Goal: Information Seeking & Learning: Learn about a topic

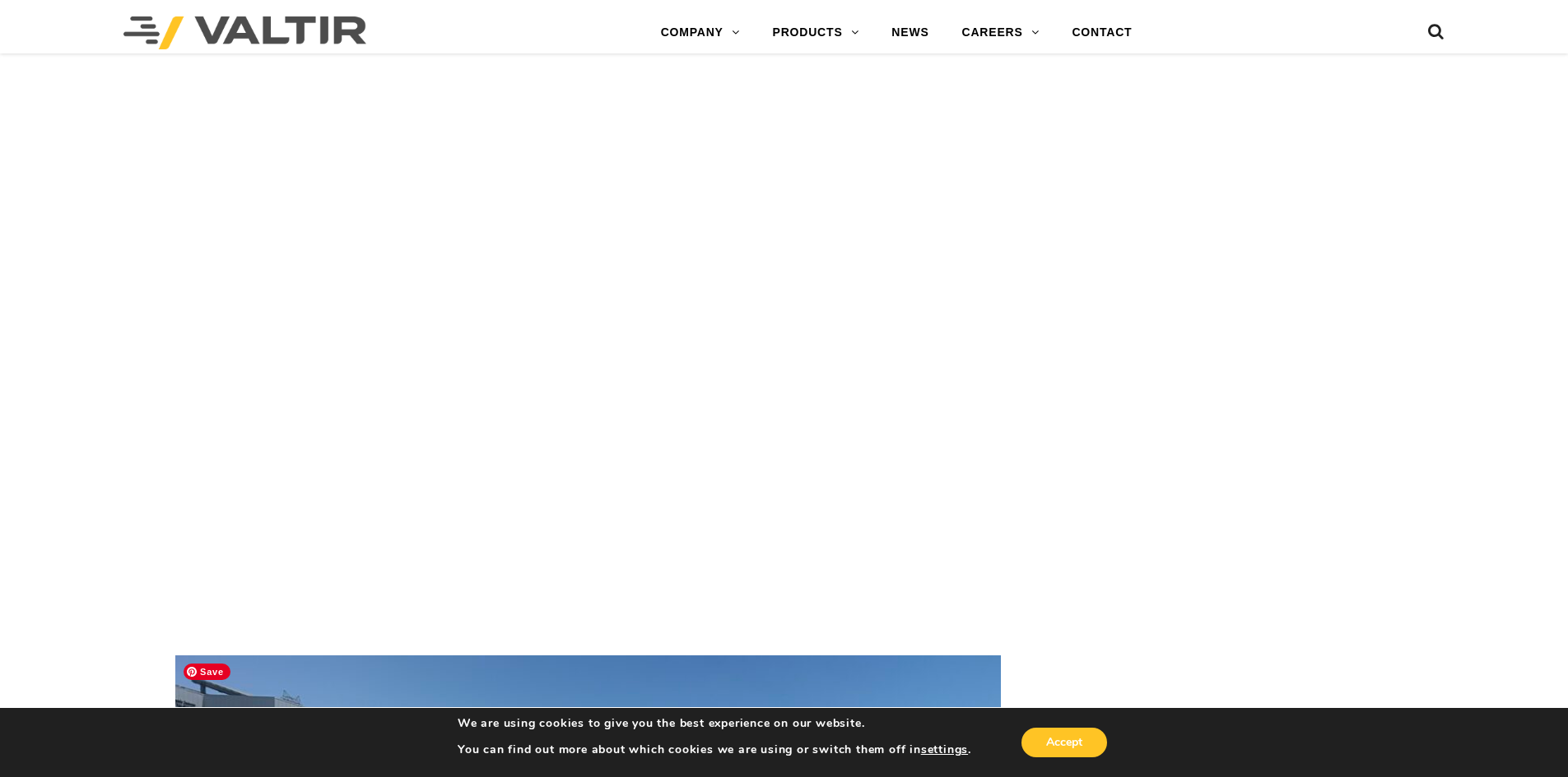
scroll to position [4277, 0]
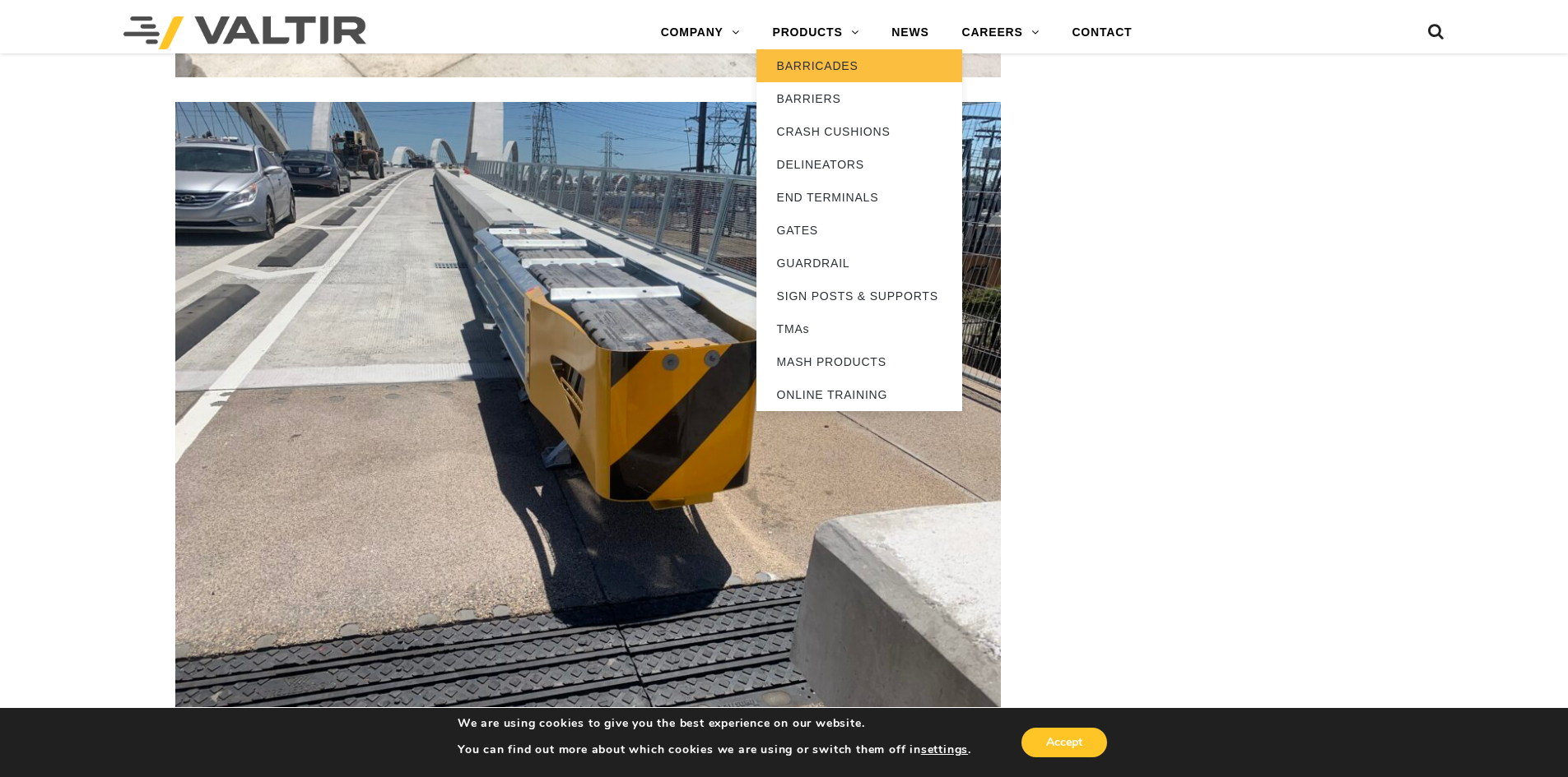
click at [817, 72] on link "BARRICADES" at bounding box center [858, 65] width 205 height 33
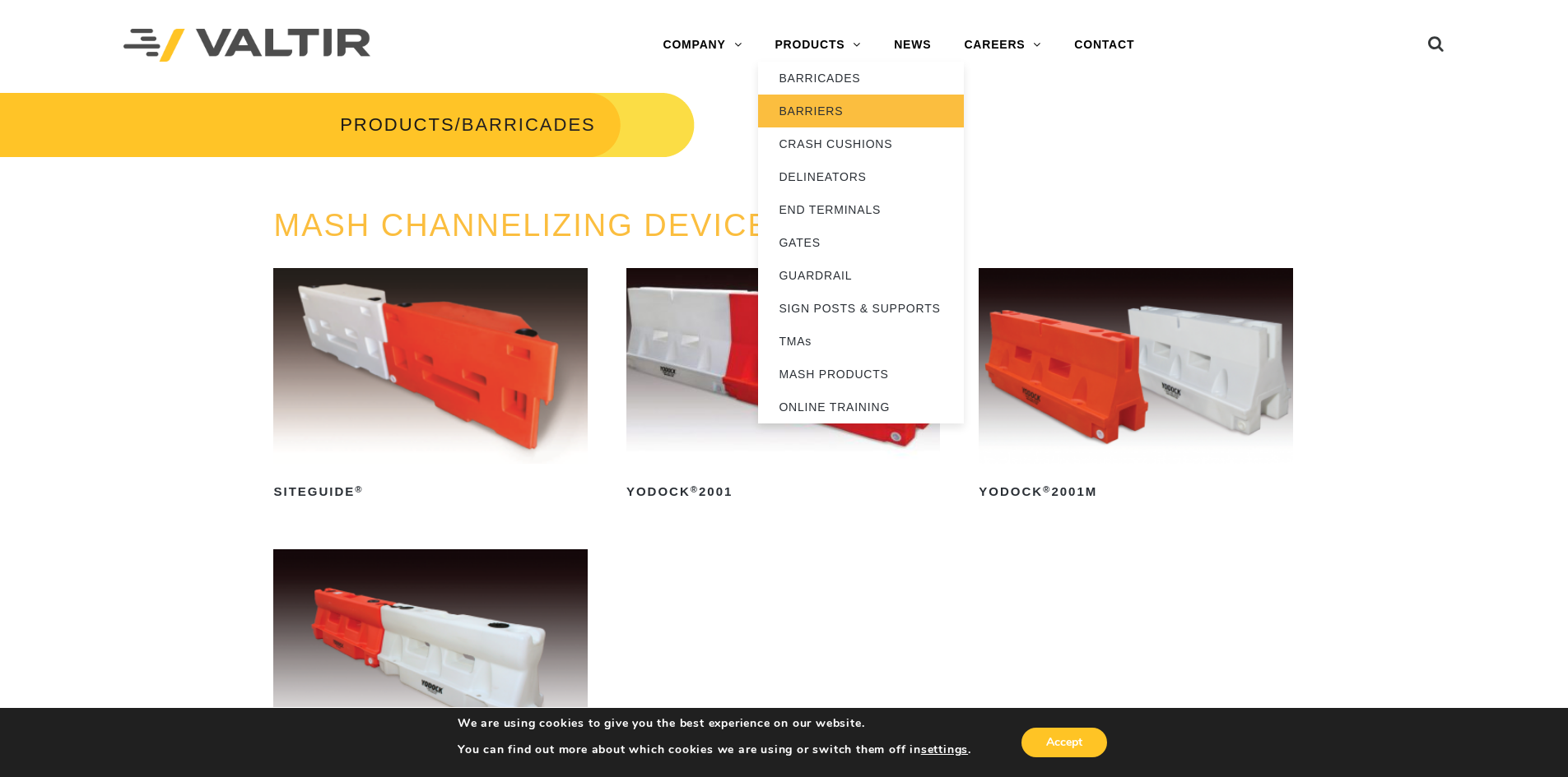
click at [825, 107] on link "BARRIERS" at bounding box center [860, 110] width 205 height 33
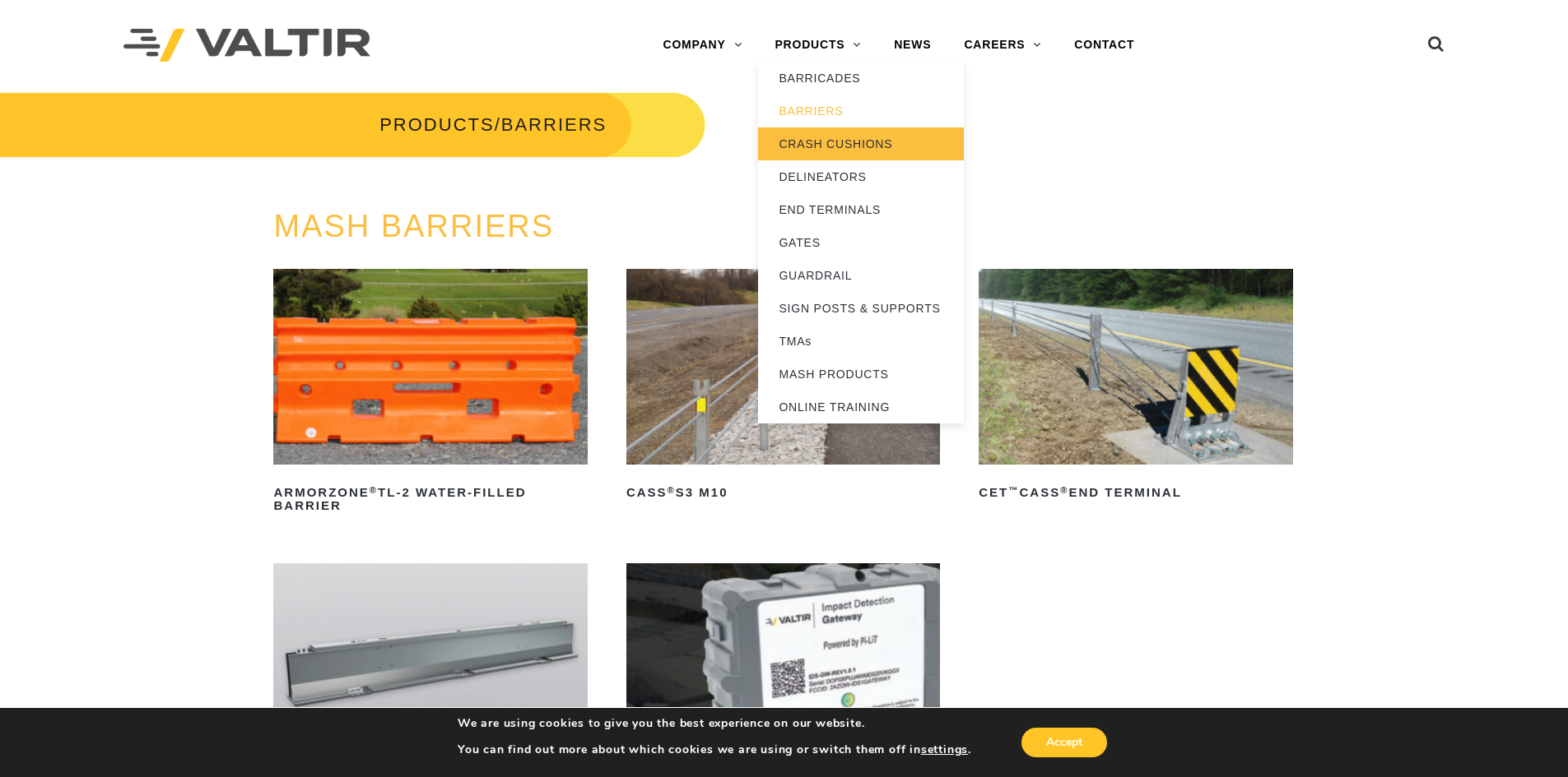
click at [833, 146] on link "CRASH CUSHIONS" at bounding box center [860, 144] width 205 height 33
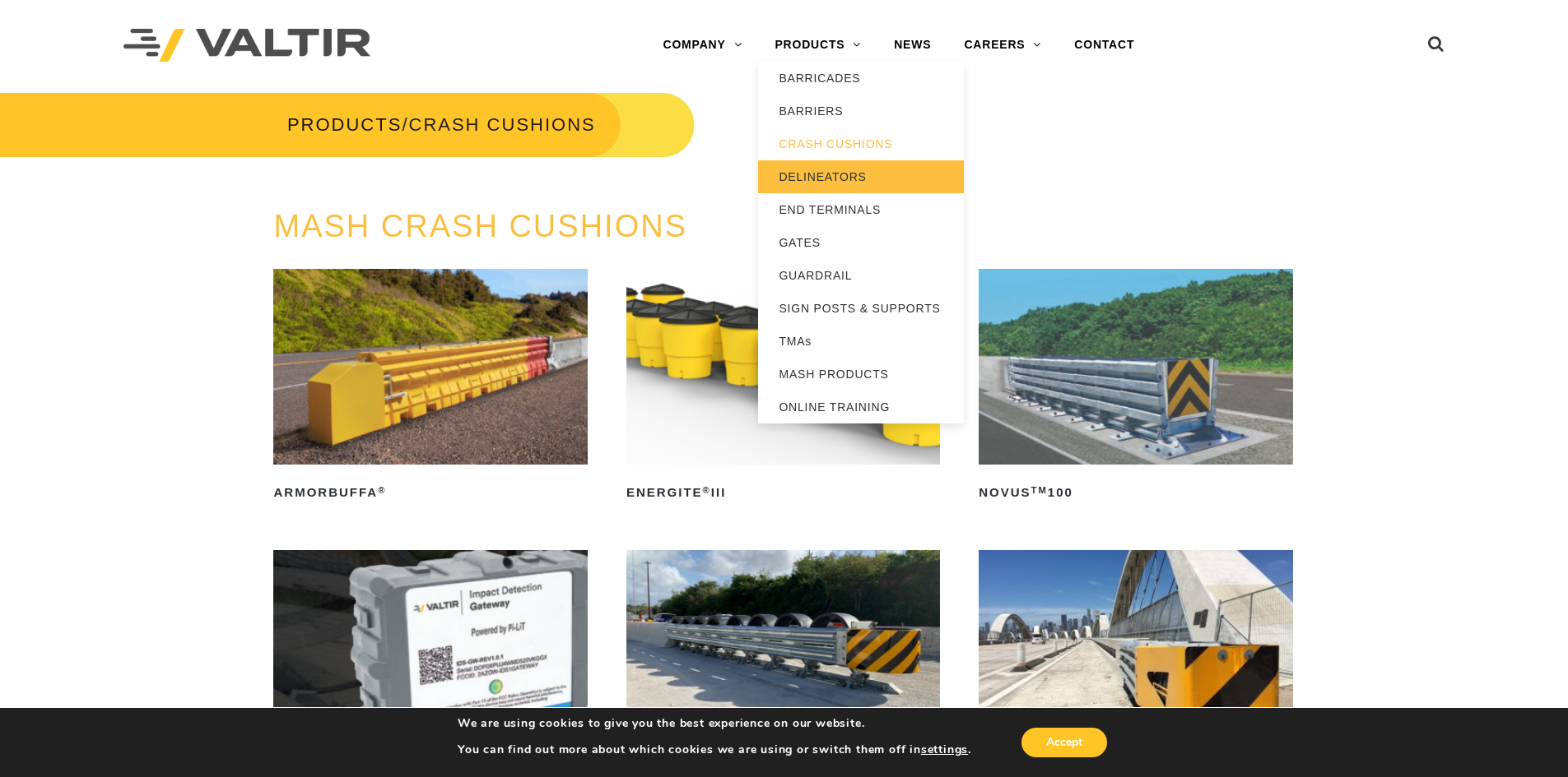
click at [825, 174] on link "DELINEATORS" at bounding box center [860, 176] width 205 height 33
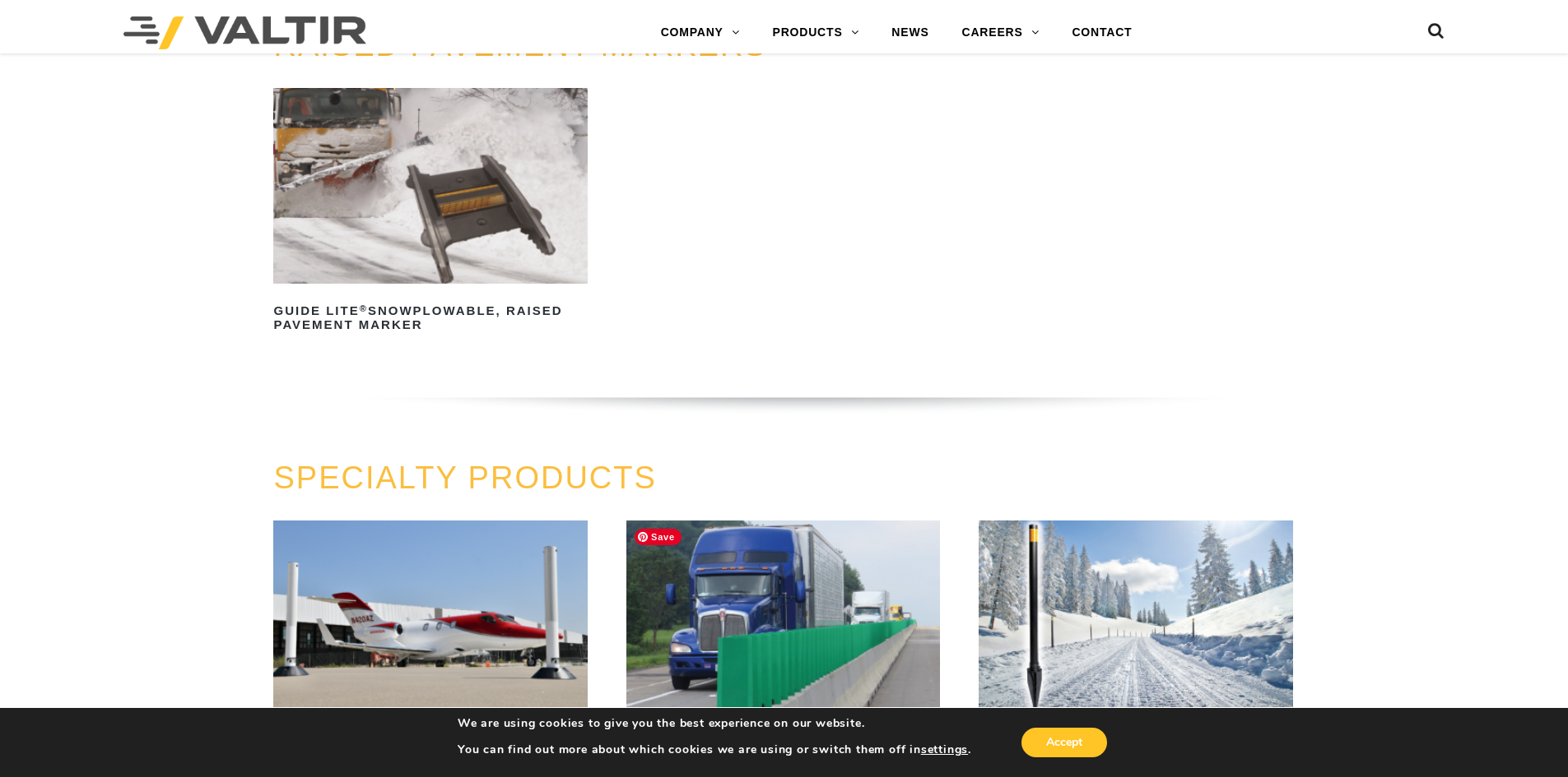
scroll to position [1031, 0]
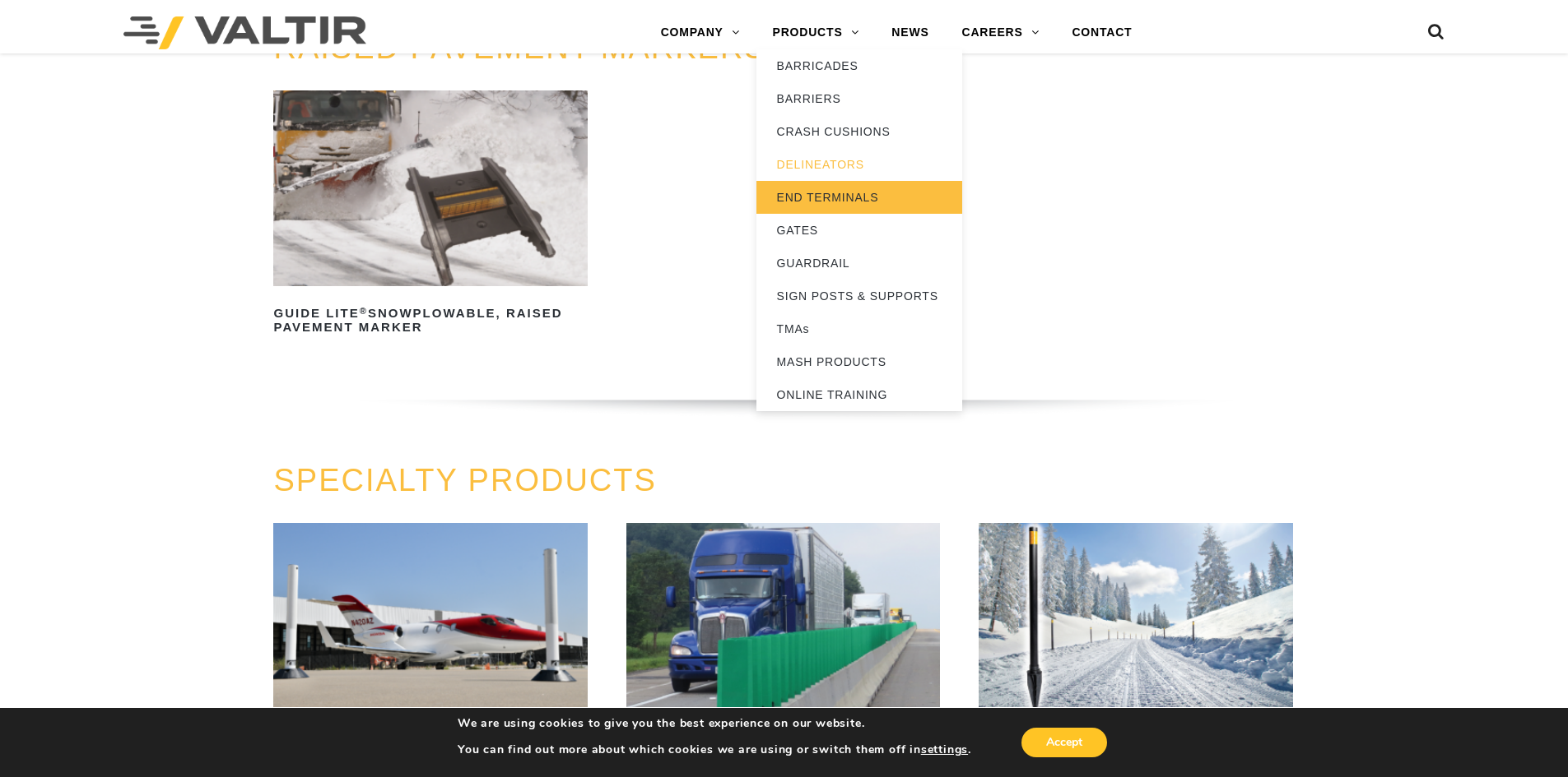
click at [821, 198] on link "END TERMINALS" at bounding box center [858, 196] width 205 height 33
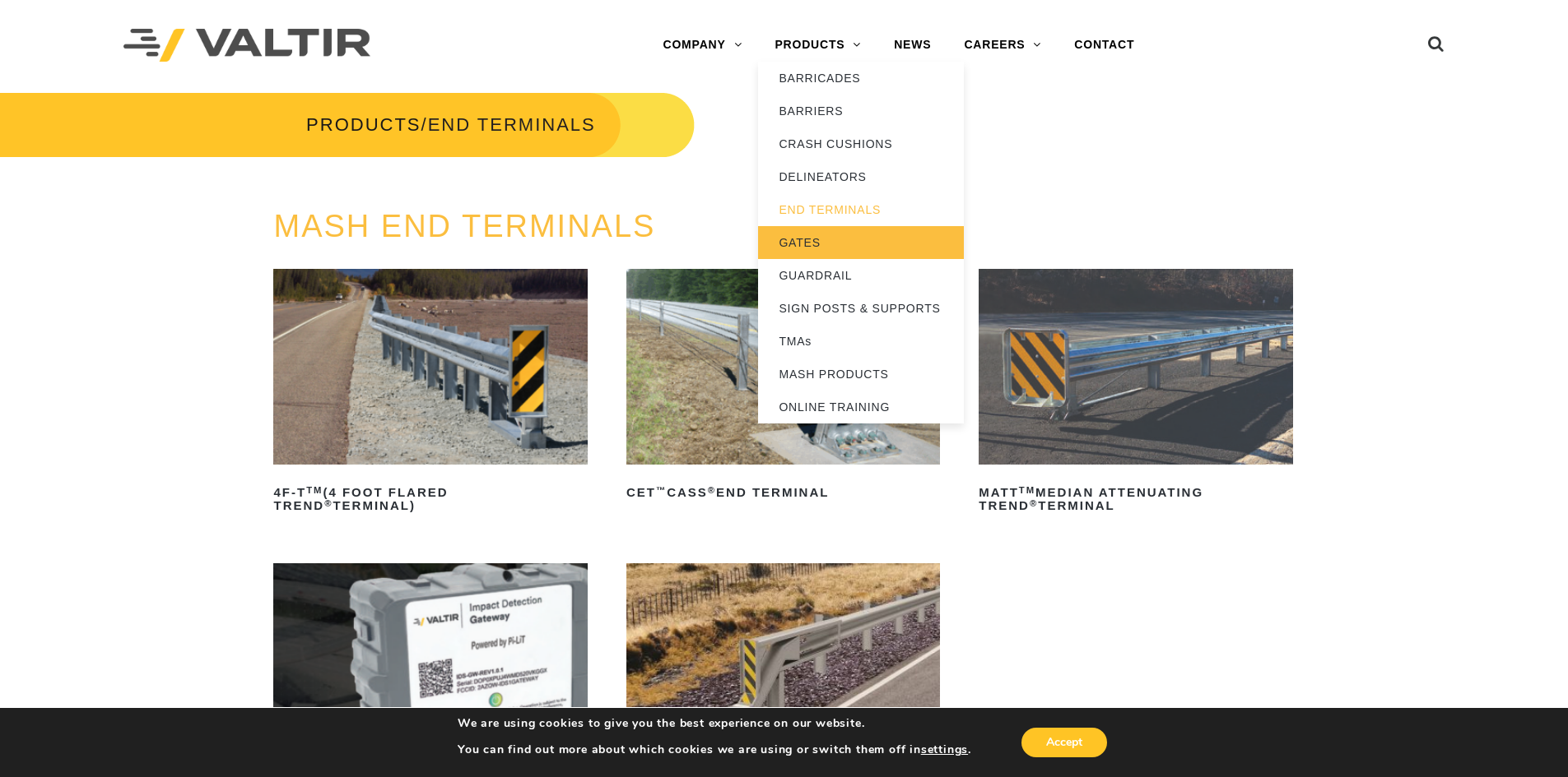
click at [802, 238] on link "GATES" at bounding box center [860, 242] width 205 height 33
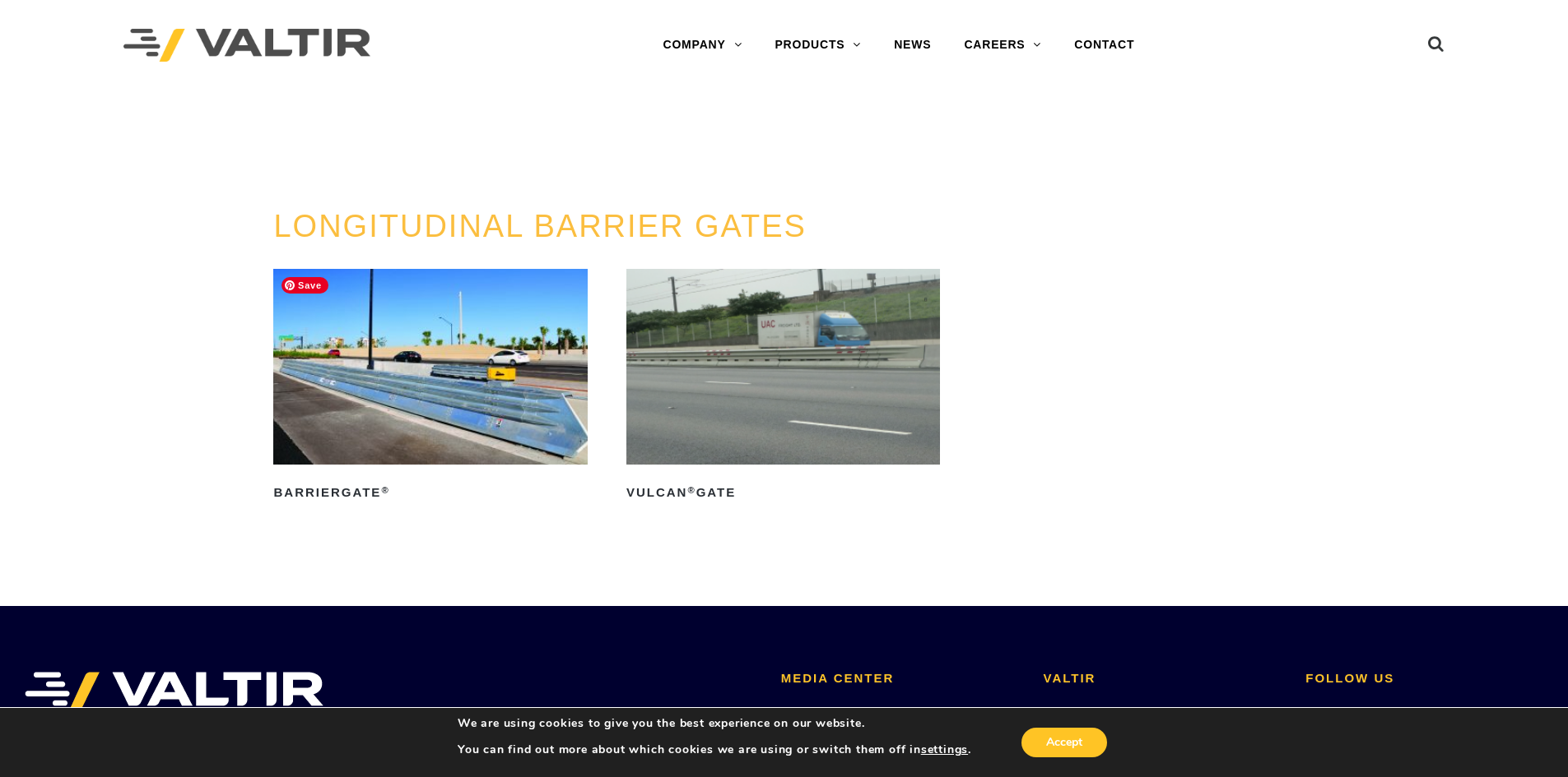
click at [467, 350] on img at bounding box center [430, 366] width 314 height 196
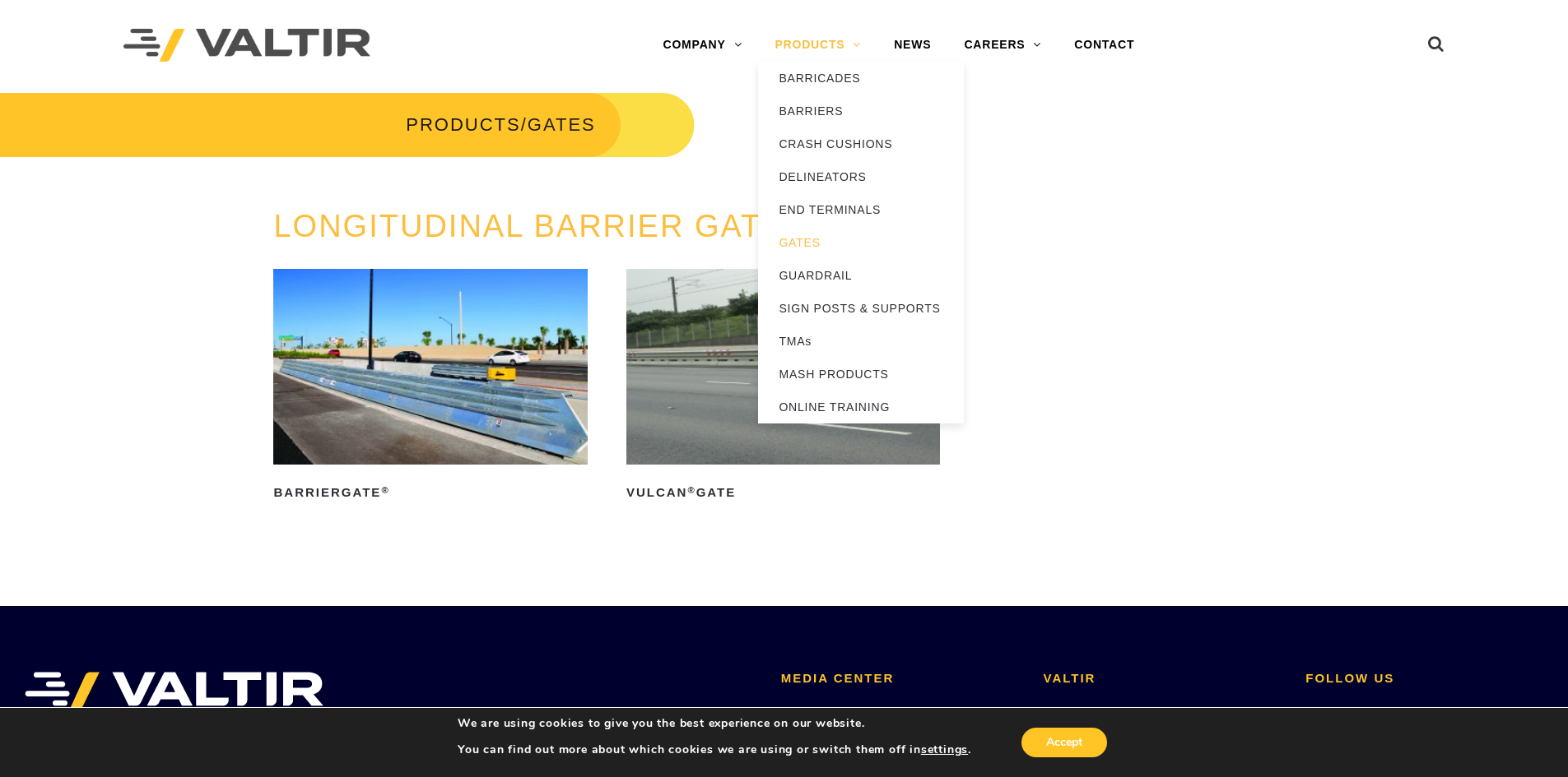
click at [816, 43] on link "PRODUCTS" at bounding box center [817, 45] width 119 height 33
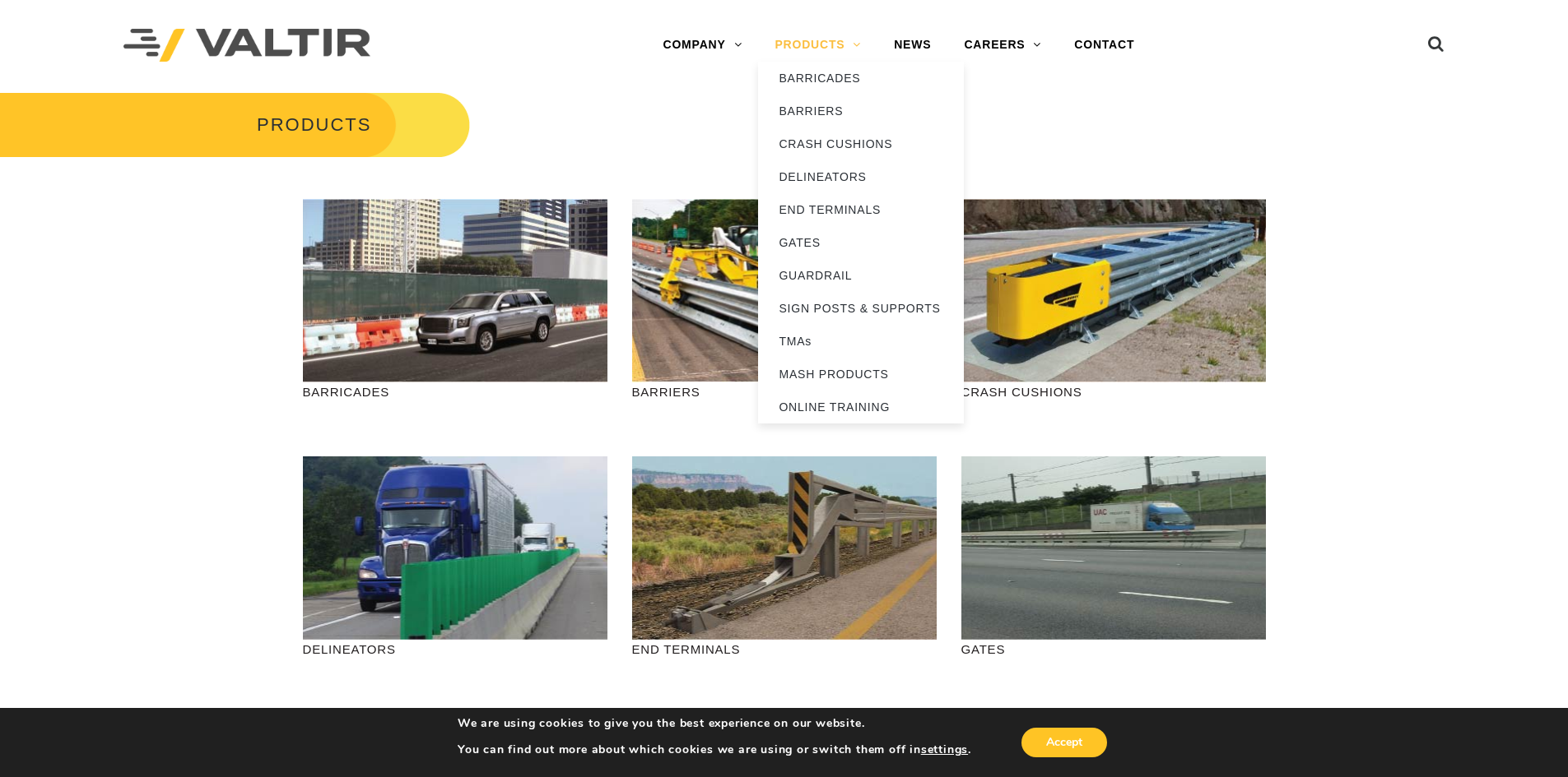
click at [806, 43] on link "PRODUCTS" at bounding box center [817, 45] width 119 height 33
click at [812, 275] on link "GUARDRAIL" at bounding box center [860, 275] width 205 height 33
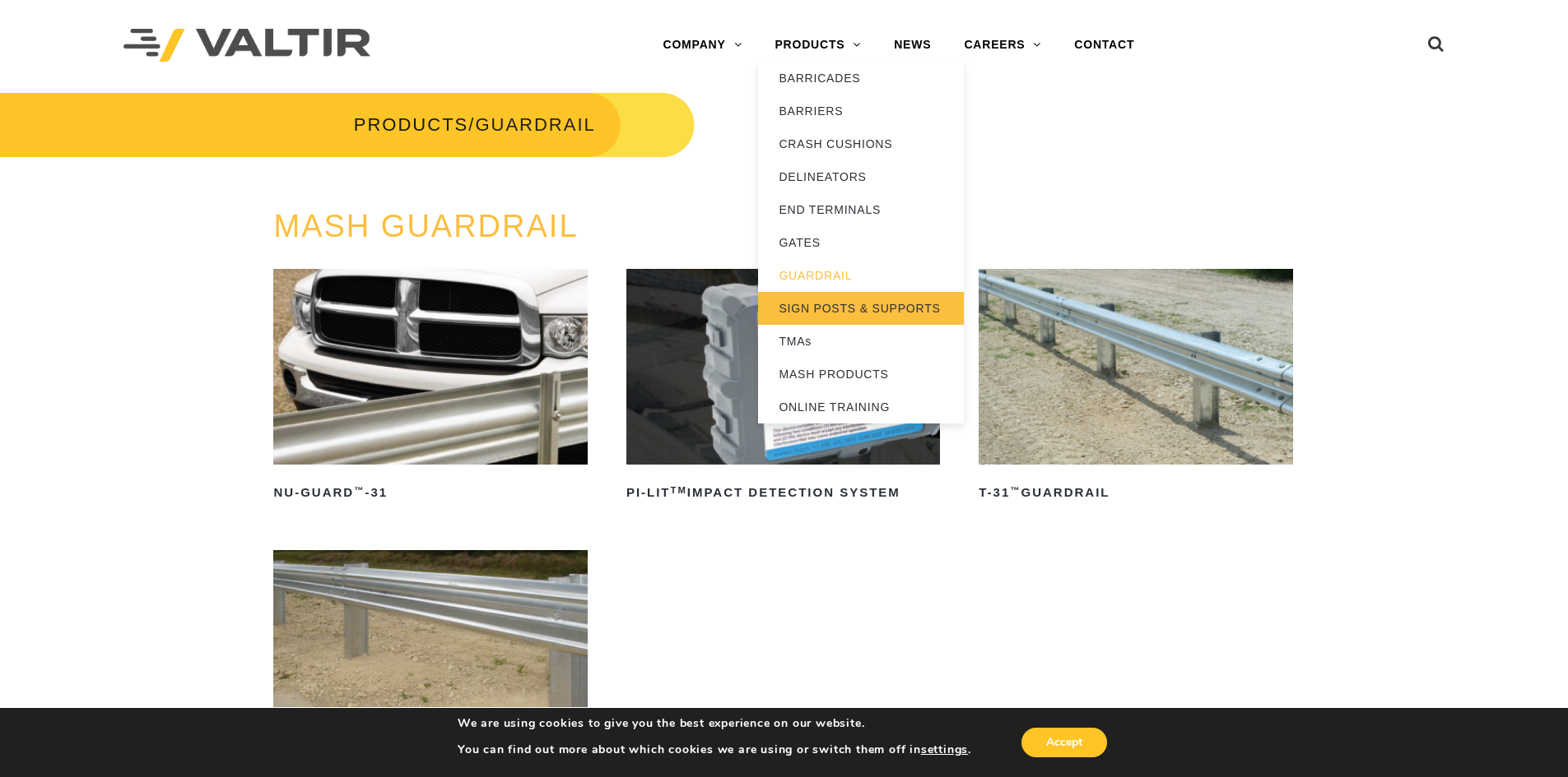
click at [829, 306] on link "SIGN POSTS & SUPPORTS" at bounding box center [860, 307] width 205 height 33
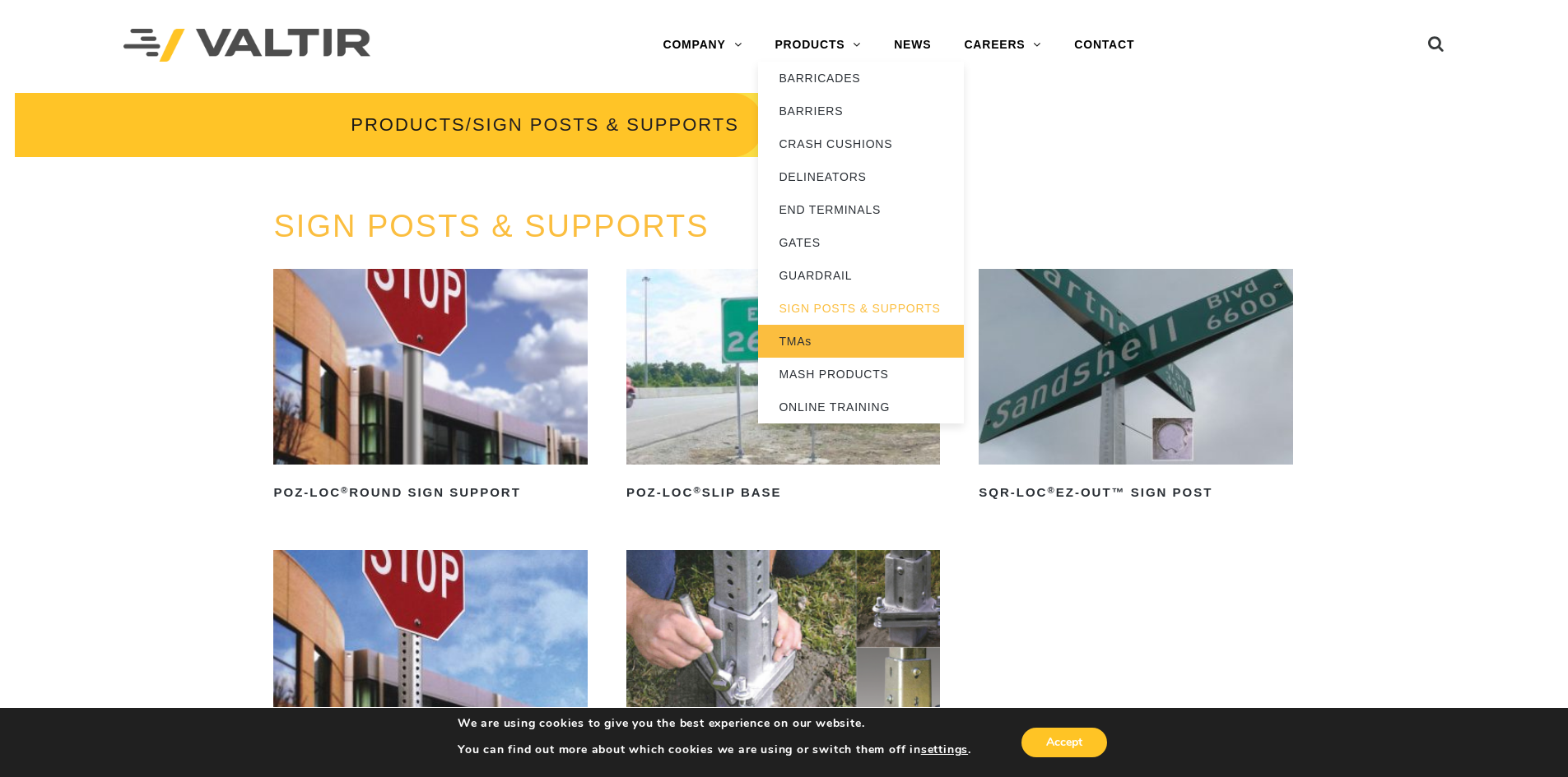
click at [799, 341] on link "TMAs" at bounding box center [860, 341] width 205 height 33
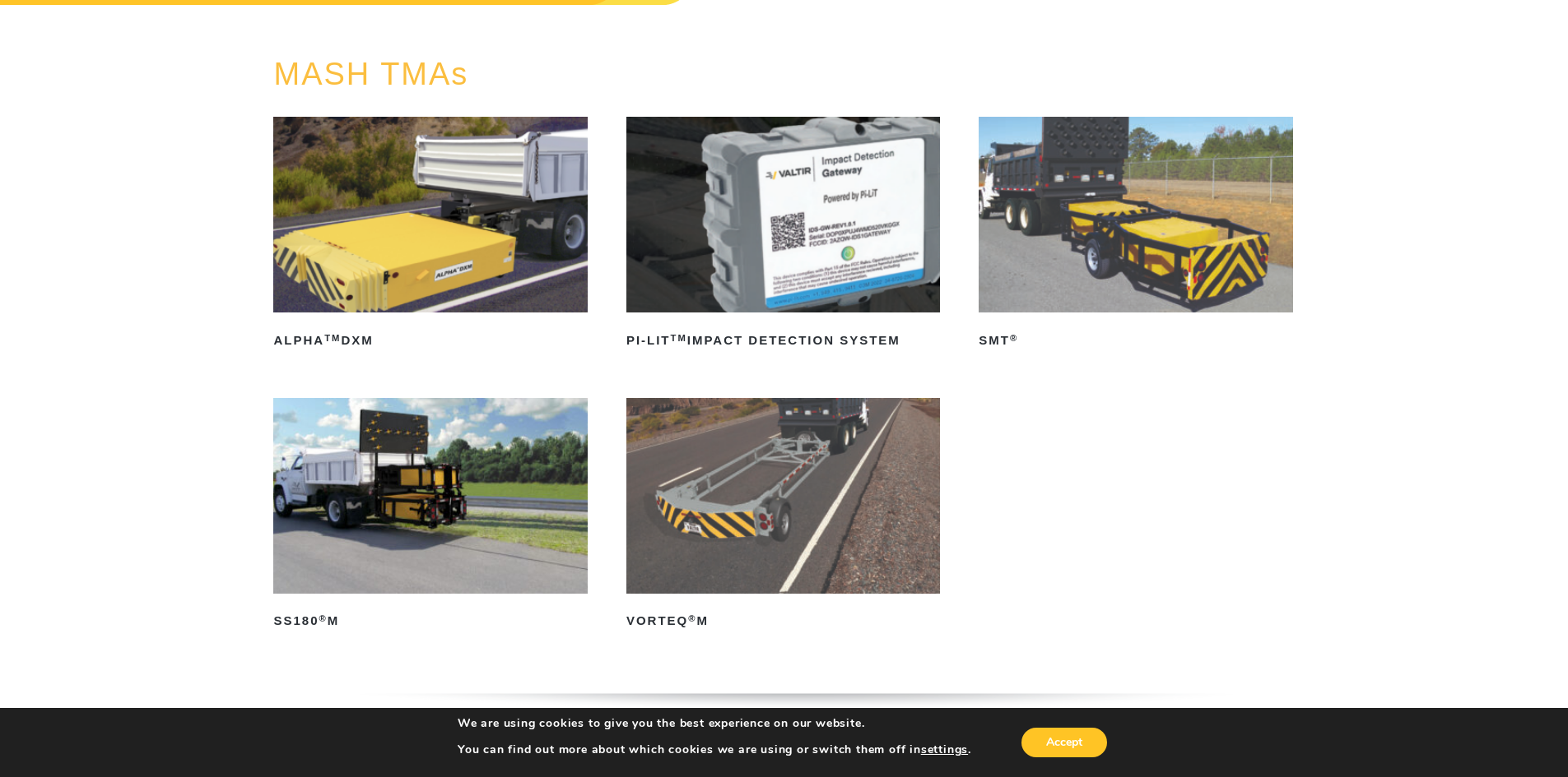
scroll to position [165, 0]
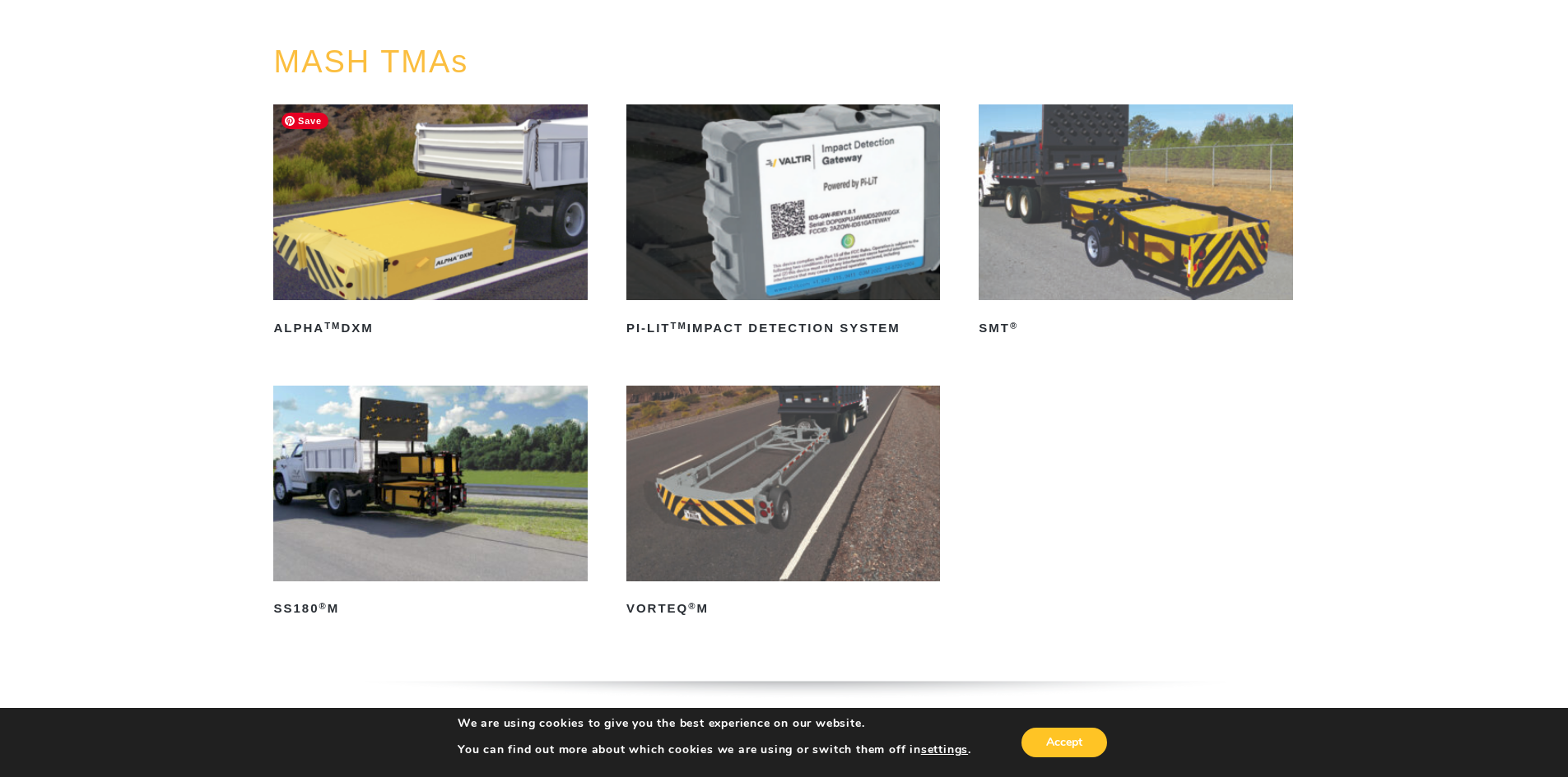
click at [428, 216] on img at bounding box center [430, 203] width 314 height 196
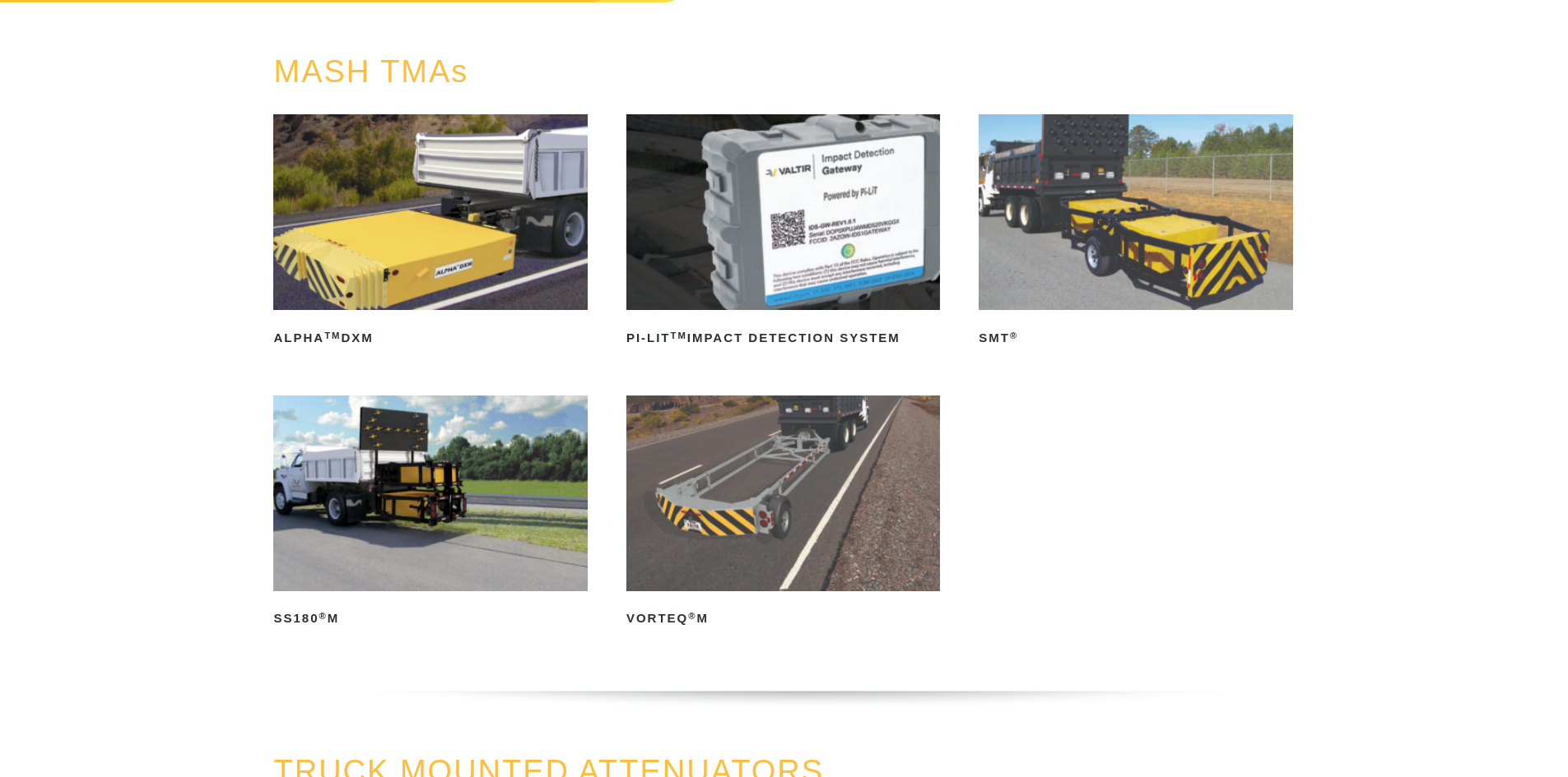
scroll to position [165, 0]
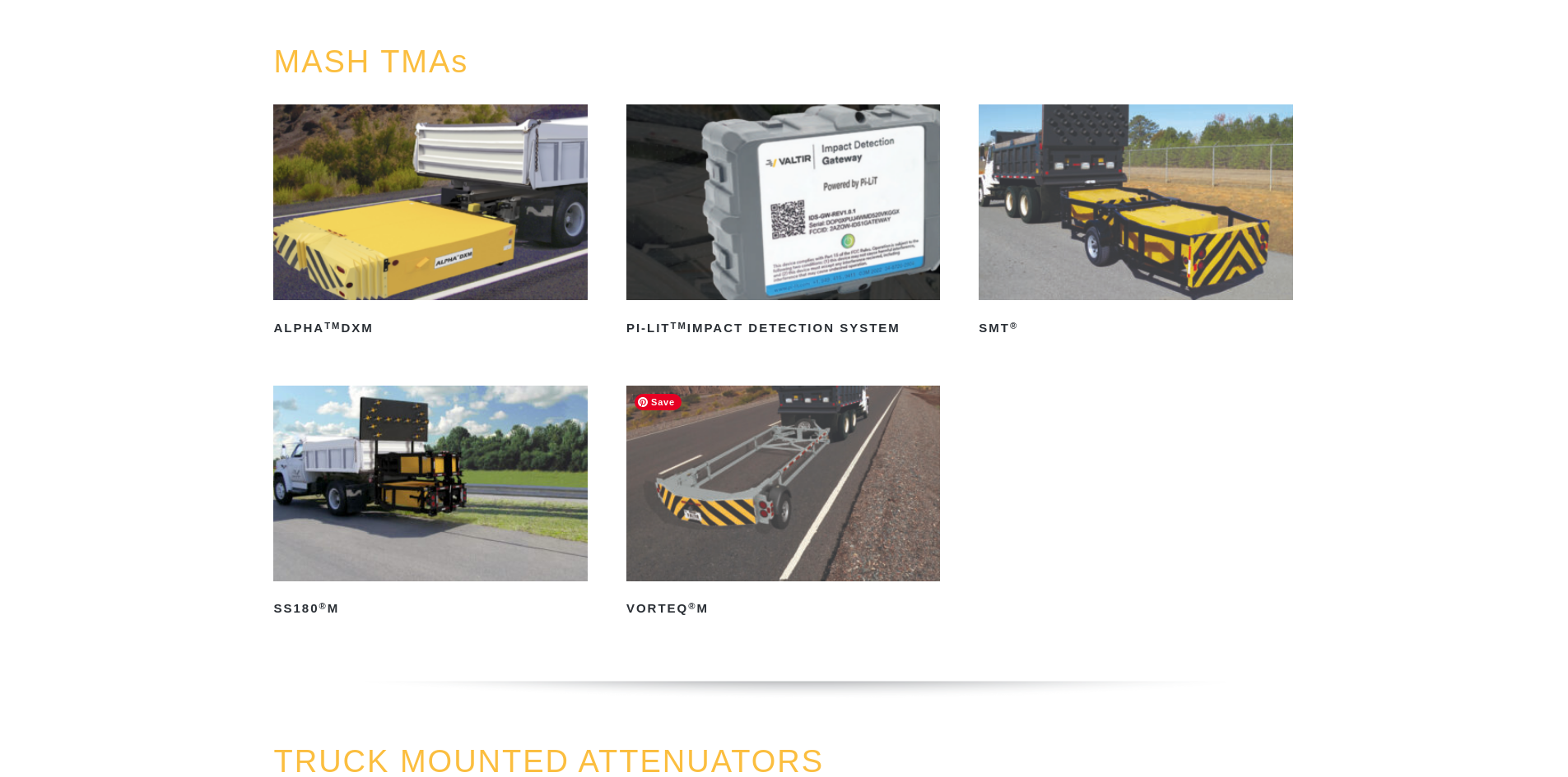
click at [805, 501] on img at bounding box center [783, 484] width 314 height 196
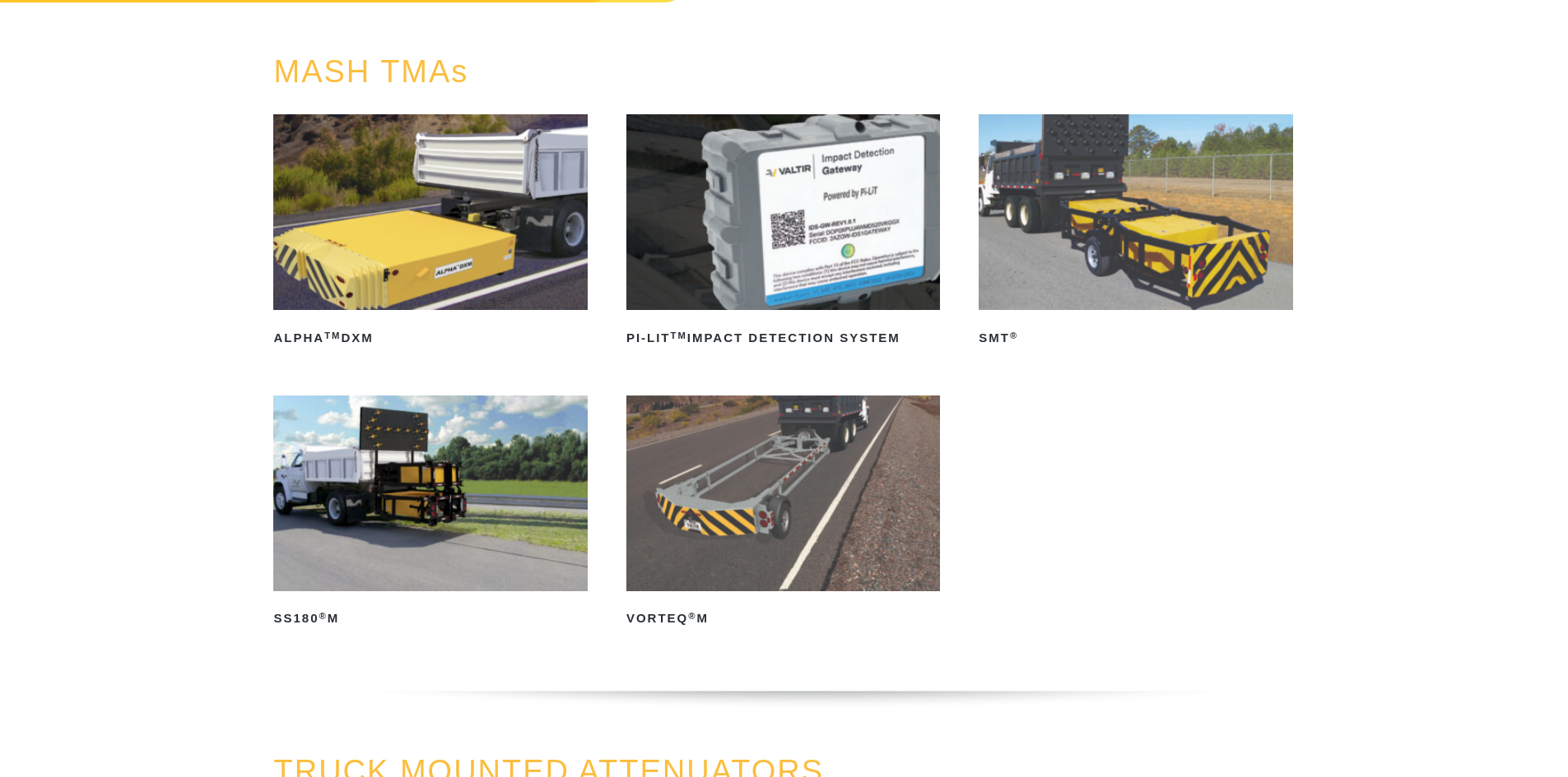
scroll to position [165, 0]
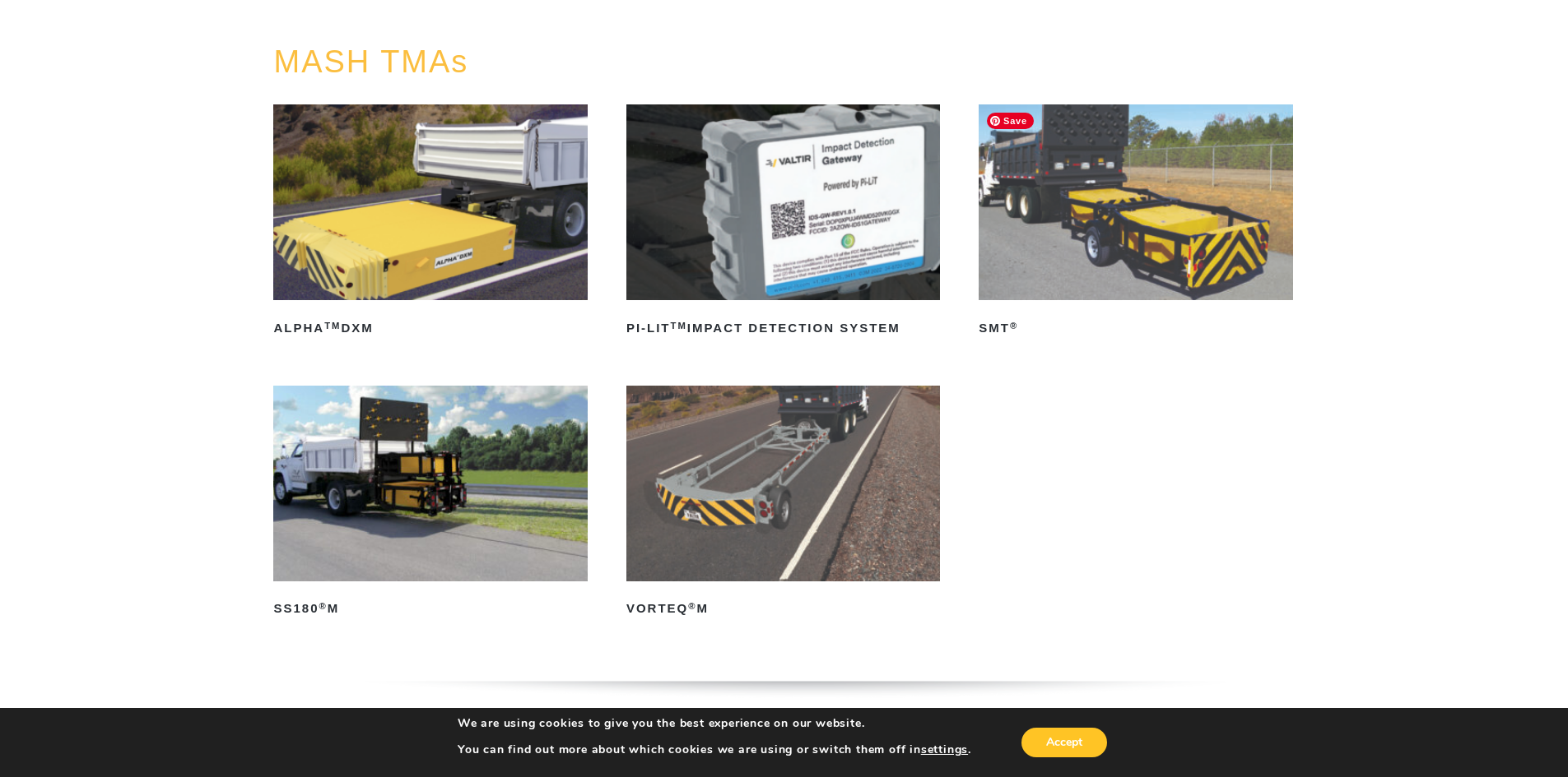
click at [1168, 226] on img at bounding box center [1135, 203] width 314 height 196
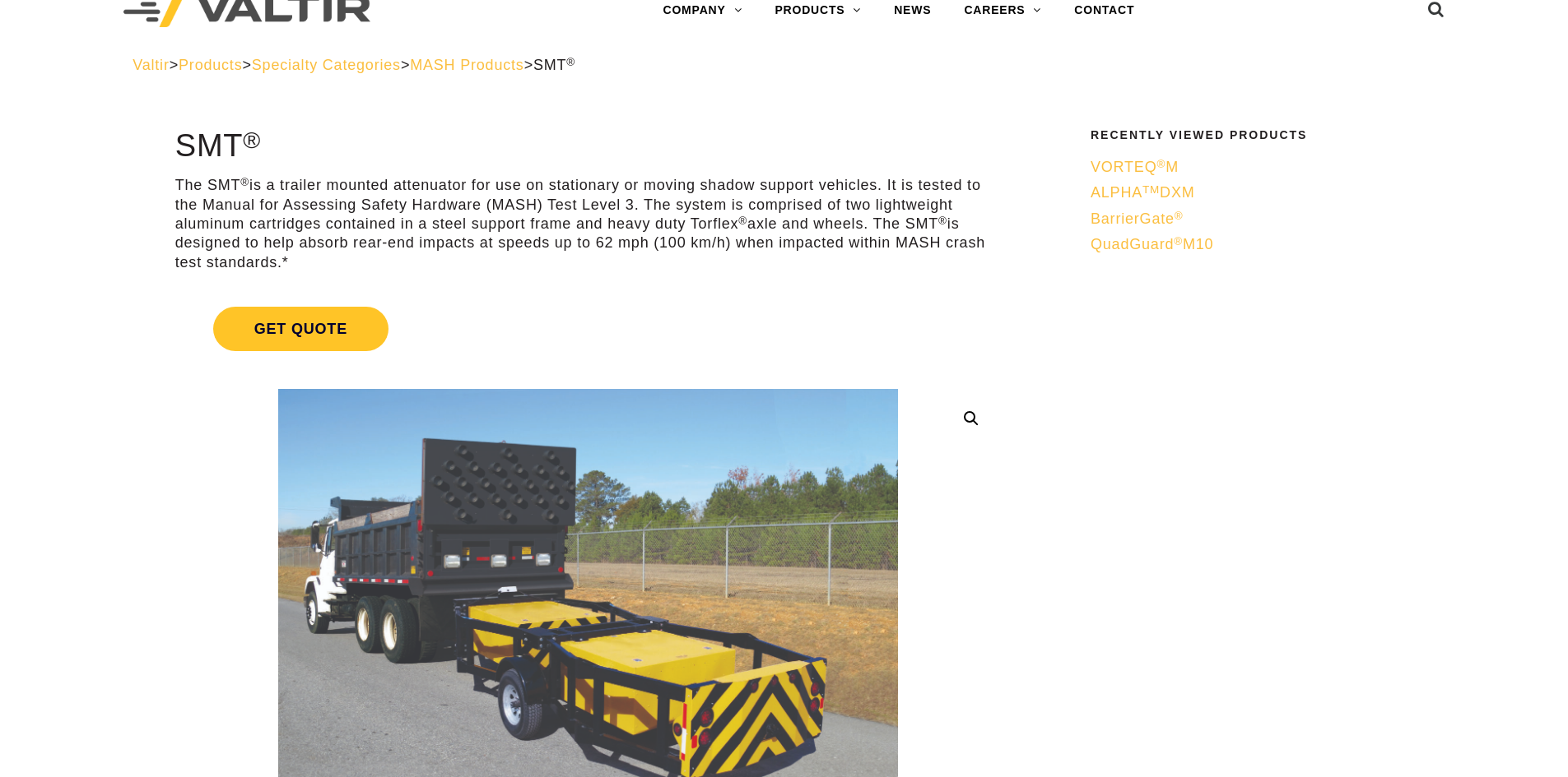
scroll to position [165, 0]
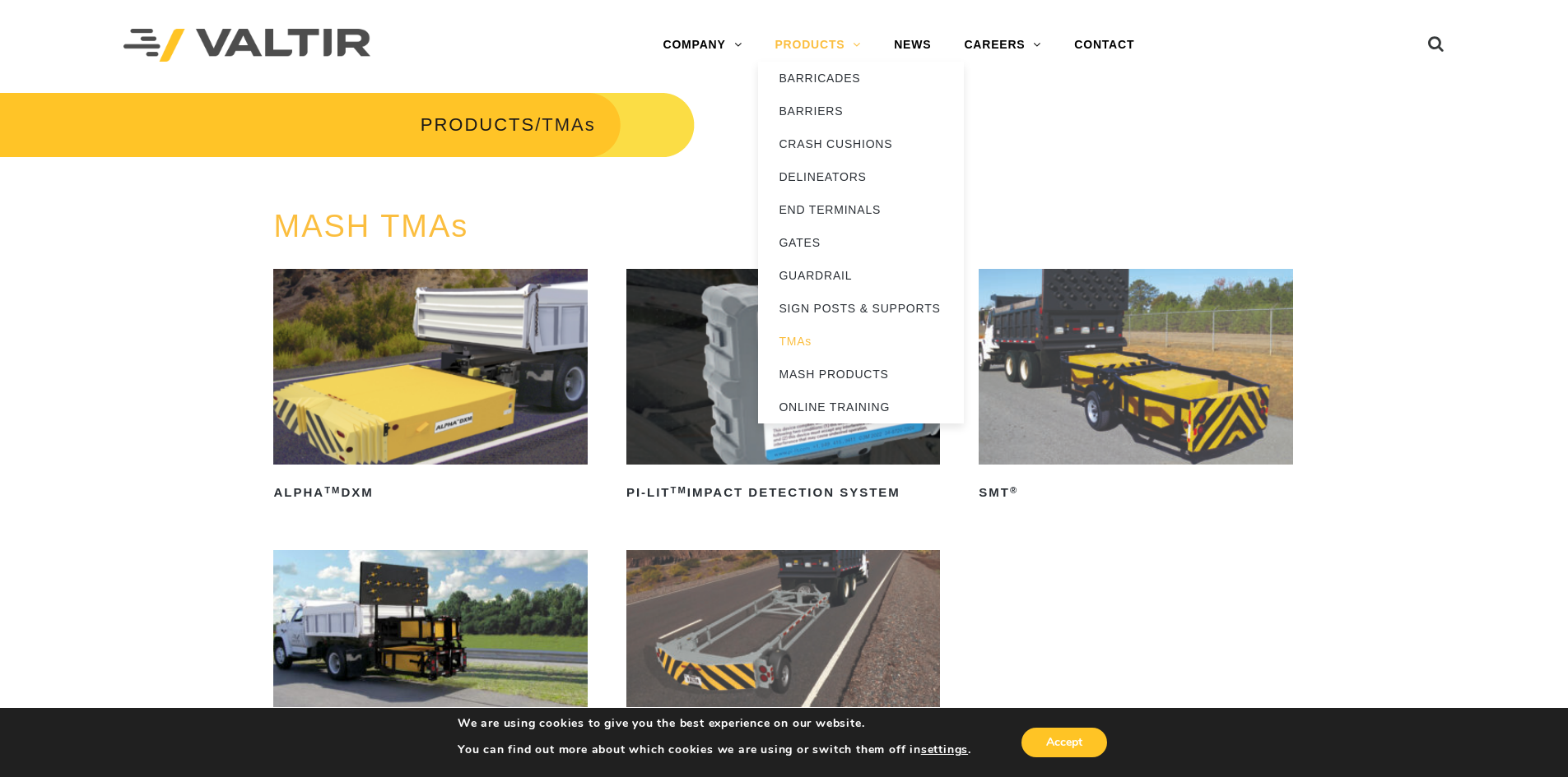
click at [810, 42] on link "PRODUCTS" at bounding box center [817, 45] width 119 height 33
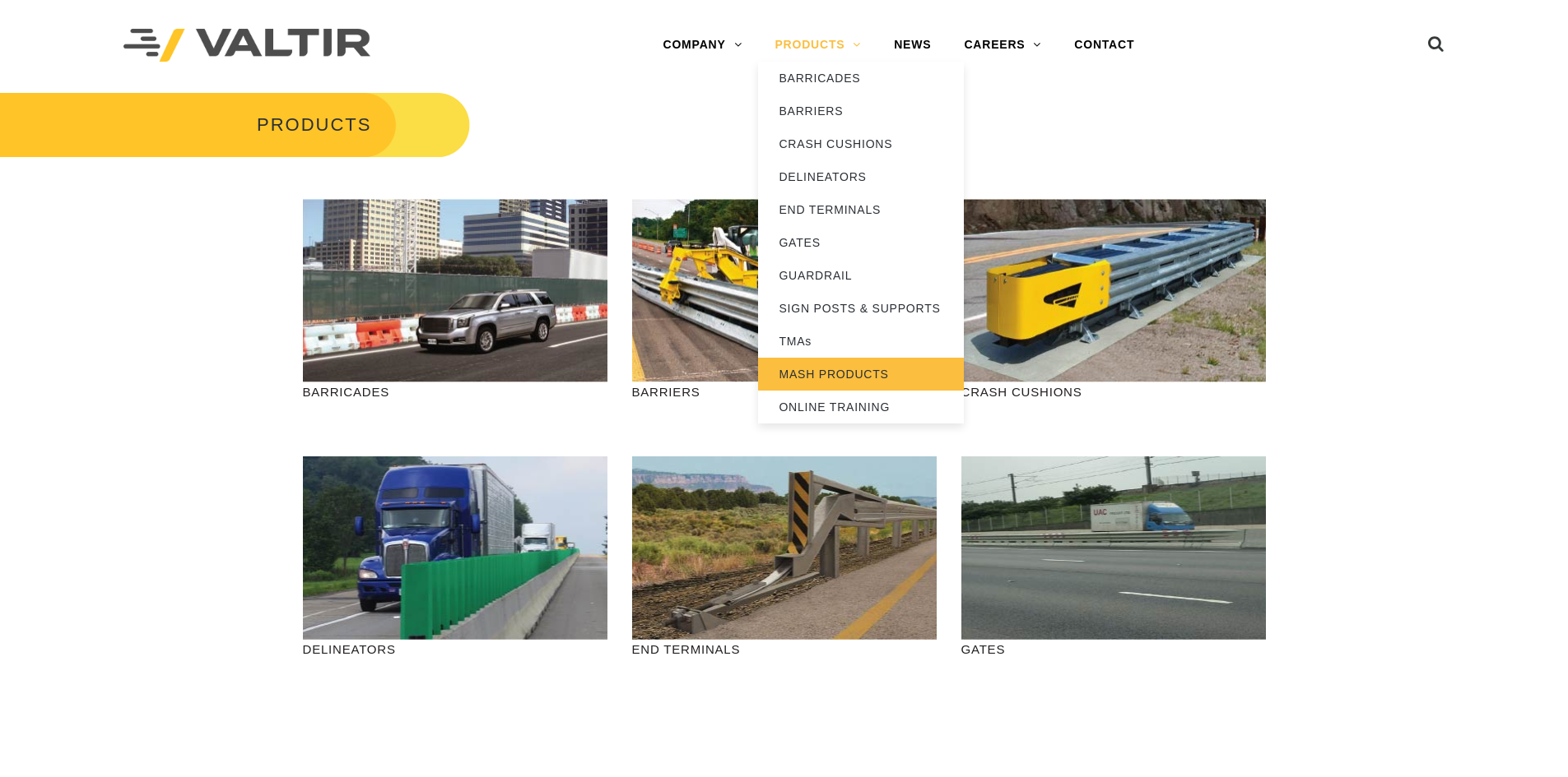
click at [807, 378] on link "MASH PRODUCTS" at bounding box center [860, 374] width 205 height 33
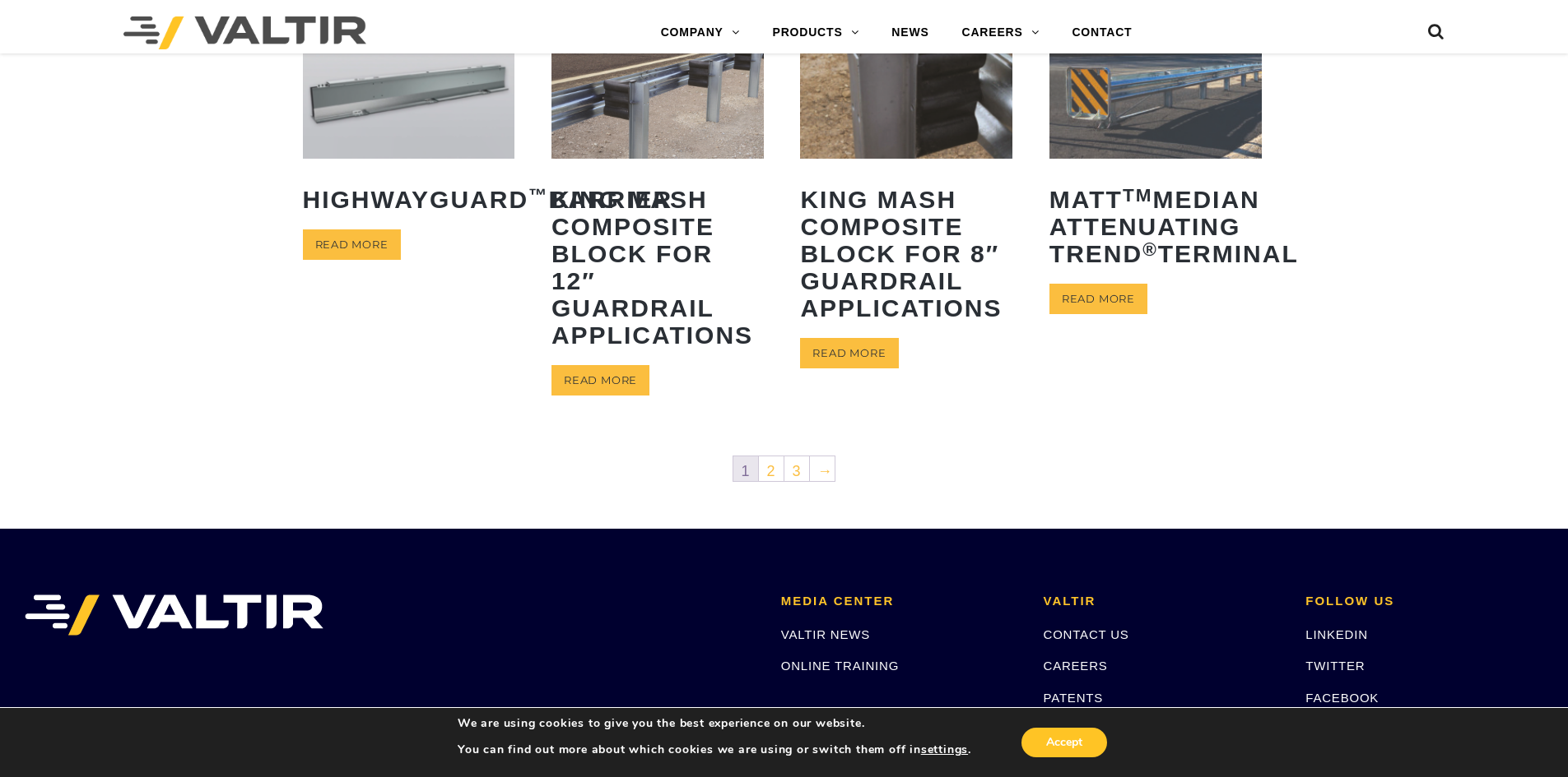
scroll to position [823, 0]
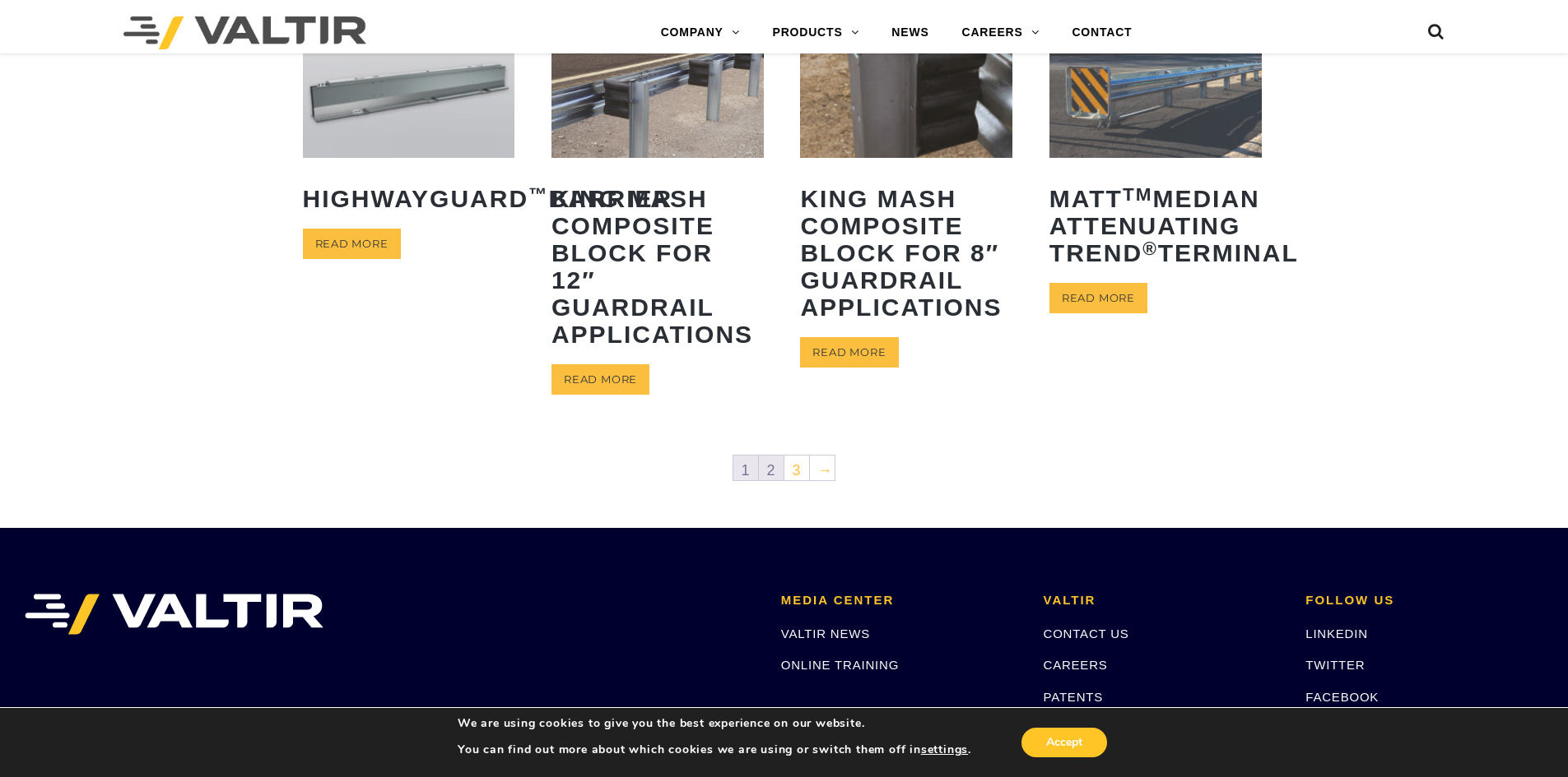
click at [770, 473] on link "2" at bounding box center [771, 468] width 25 height 25
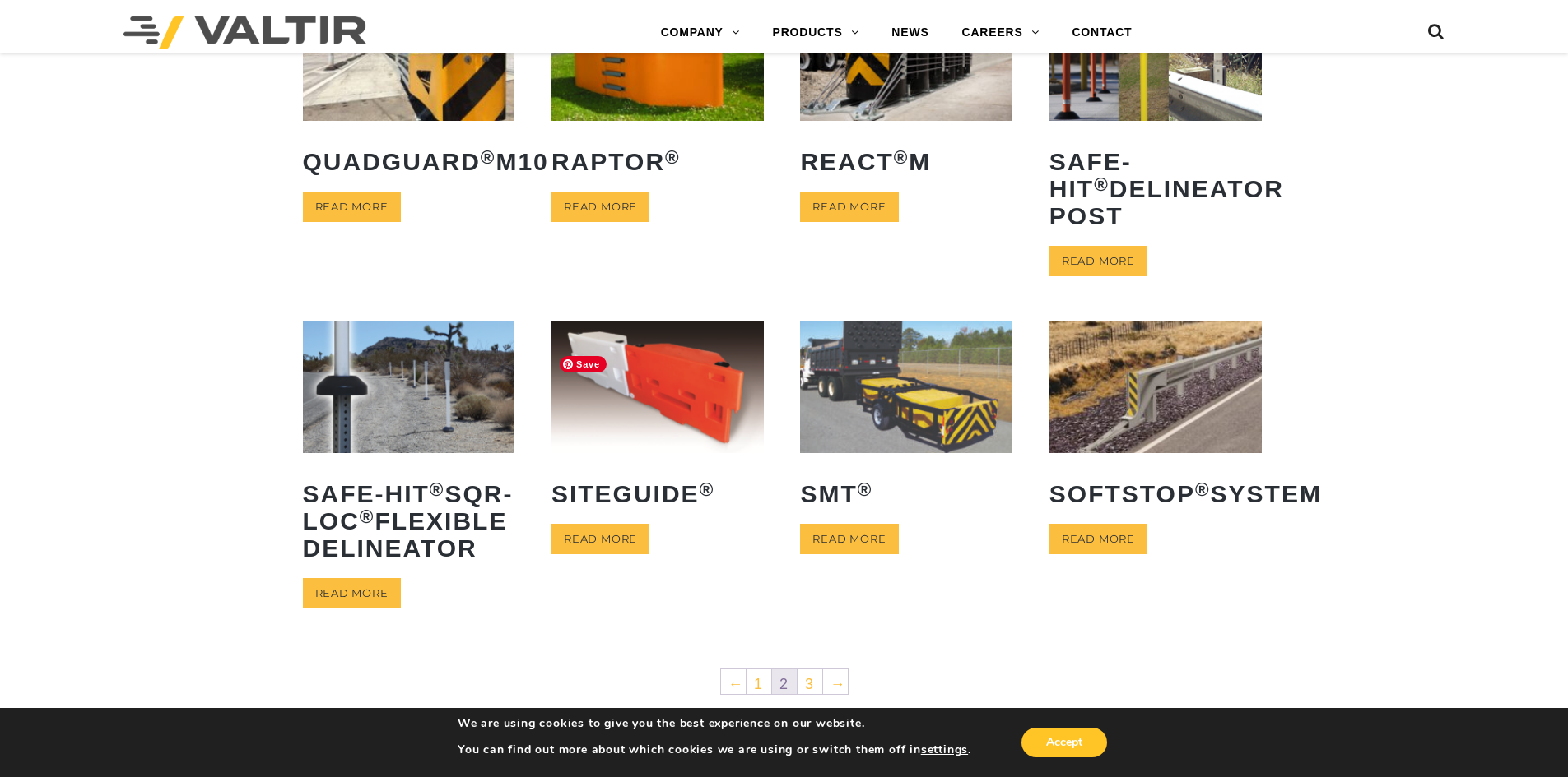
scroll to position [740, 0]
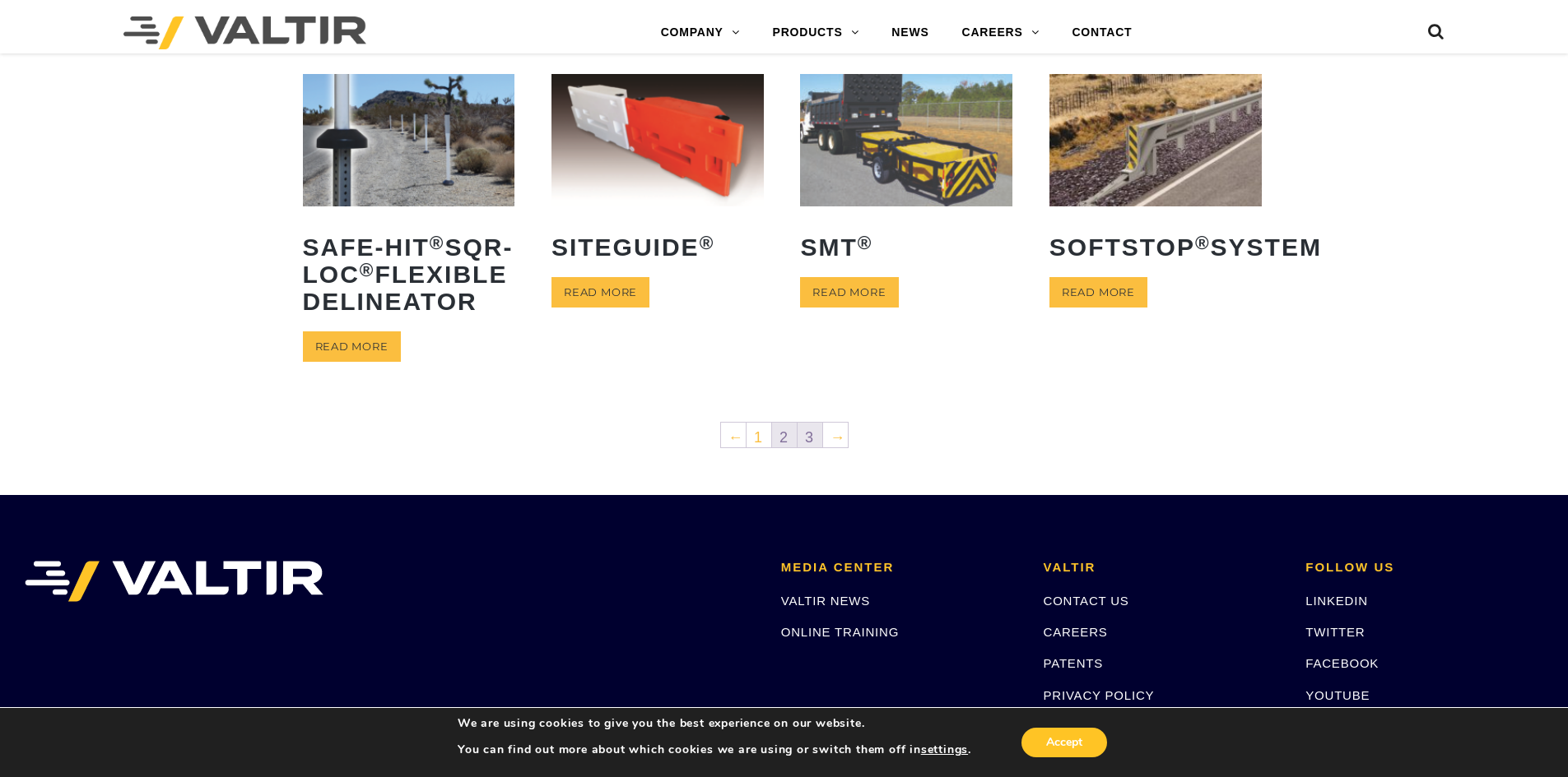
click at [806, 448] on link "3" at bounding box center [810, 435] width 25 height 25
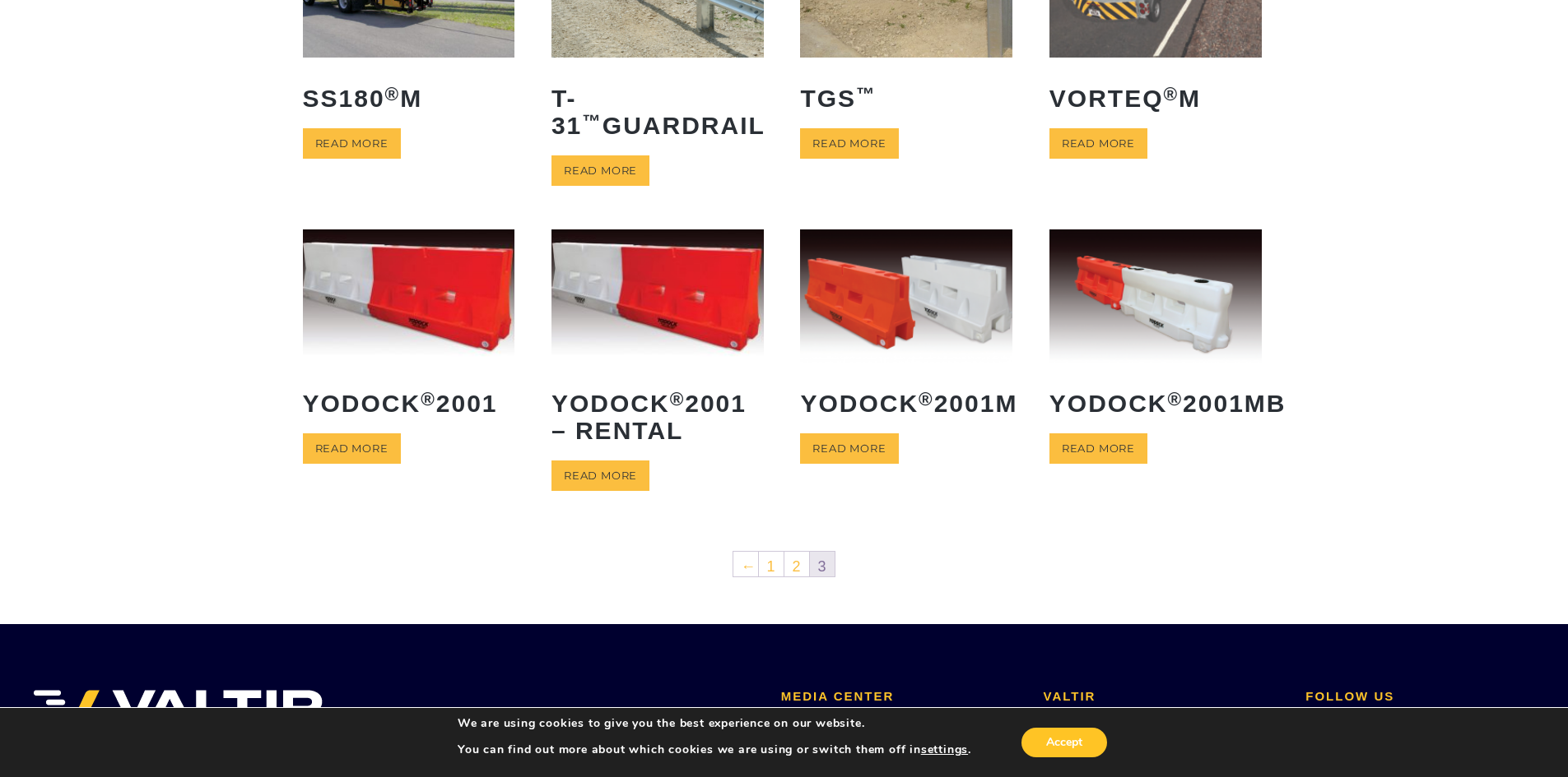
scroll to position [247, 0]
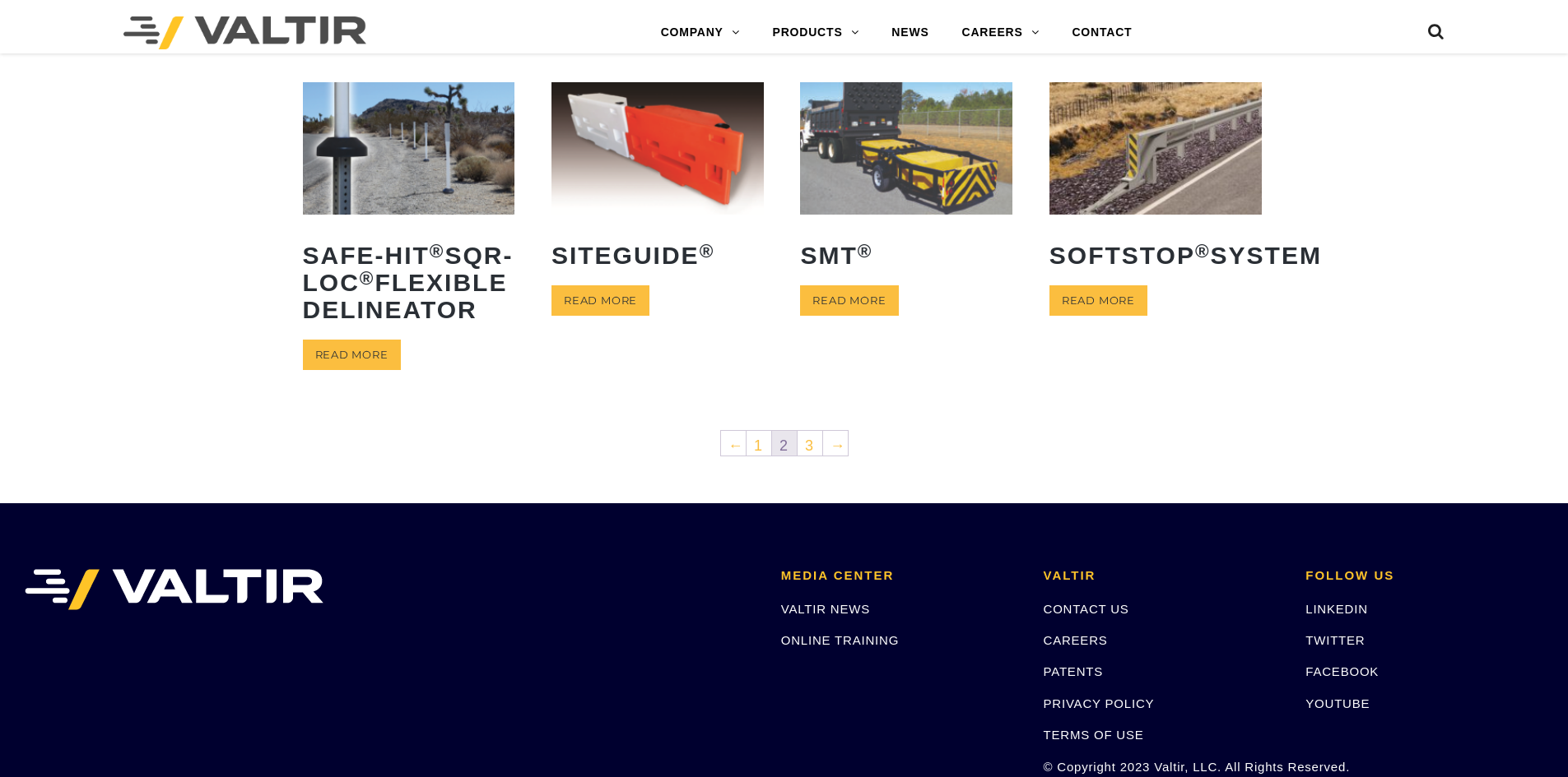
scroll to position [740, 0]
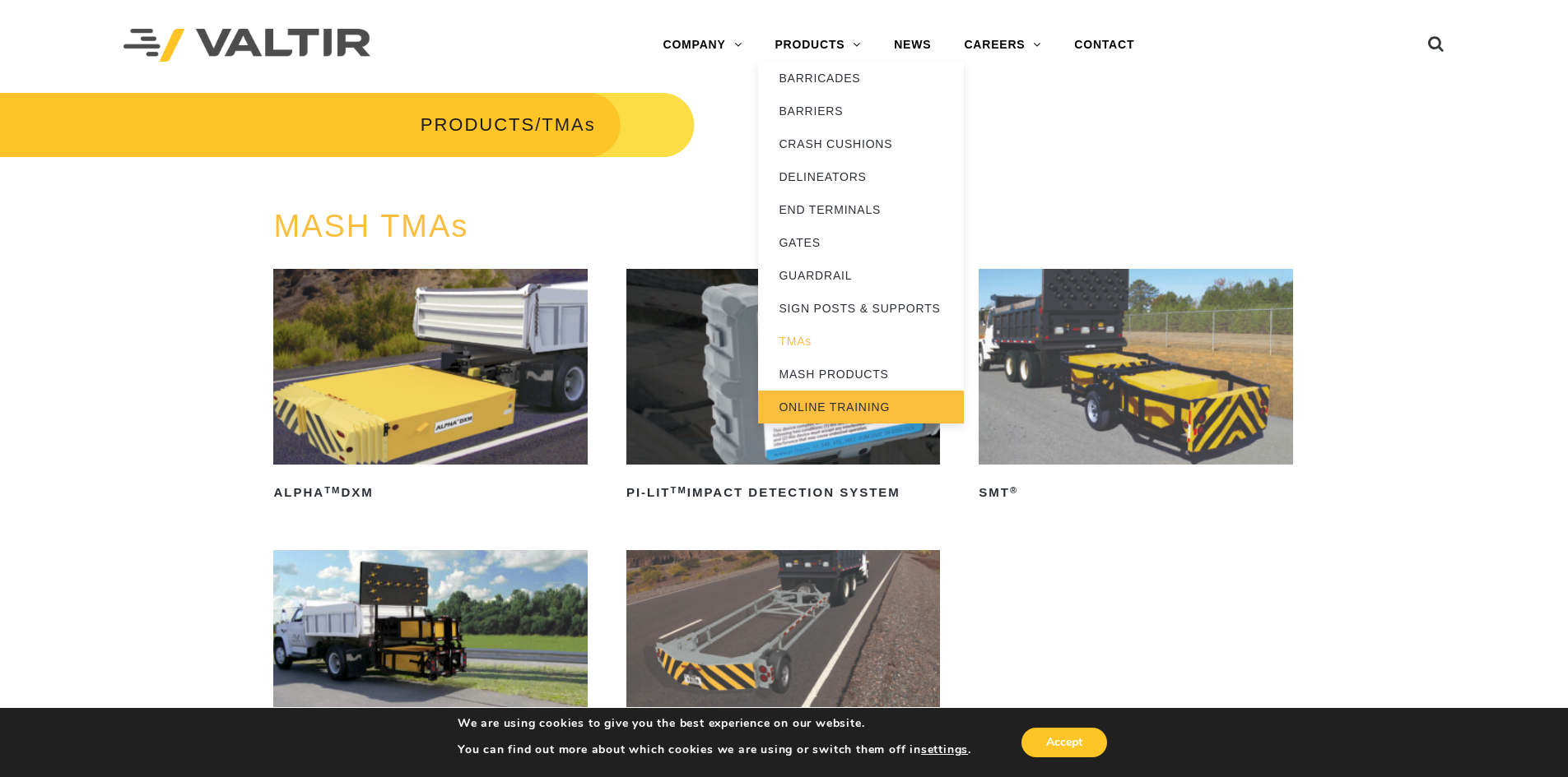
click at [843, 406] on link "ONLINE TRAINING" at bounding box center [860, 406] width 205 height 33
